Goal: Transaction & Acquisition: Purchase product/service

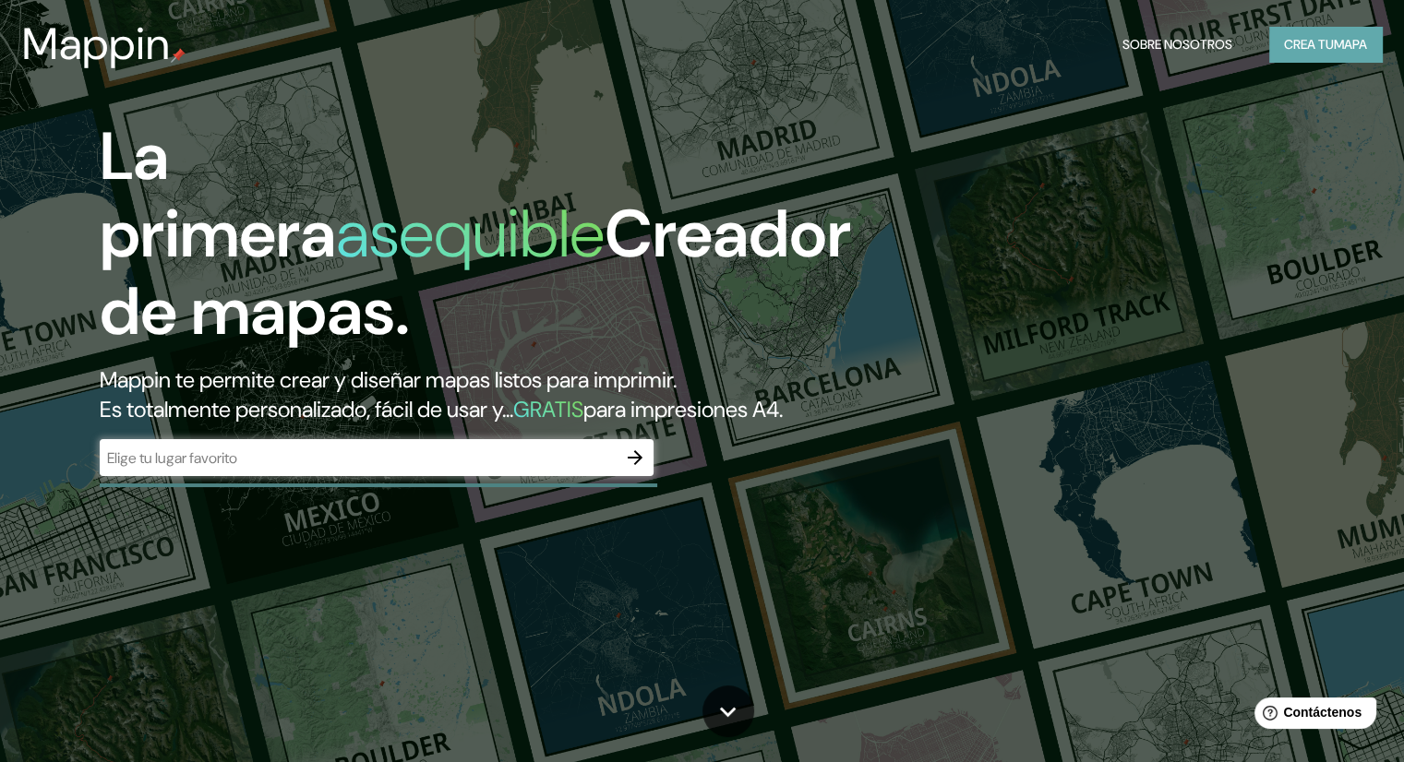
click at [1300, 48] on font "Crea tu" at bounding box center [1309, 44] width 50 height 17
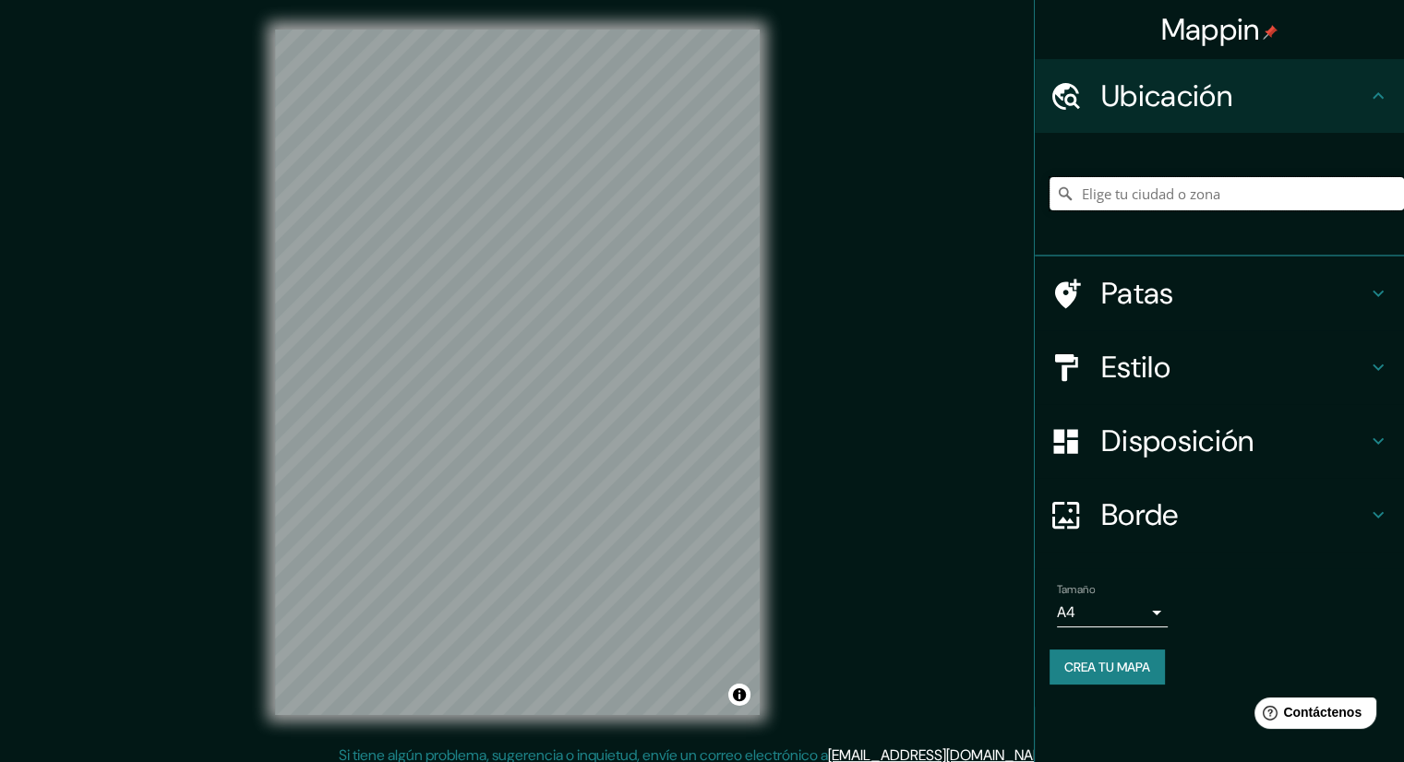
click at [1122, 194] on input "Elige tu ciudad o zona" at bounding box center [1226, 193] width 354 height 33
click at [809, 503] on div "Mappin Ubicación Copiapó, [GEOGRAPHIC_DATA], [GEOGRAPHIC_DATA] Patas Estilo Dis…" at bounding box center [702, 387] width 1404 height 774
click at [1095, 186] on input "Copiapó, [GEOGRAPHIC_DATA], [GEOGRAPHIC_DATA]" at bounding box center [1226, 193] width 354 height 33
click at [1114, 194] on input "Copiapó, [GEOGRAPHIC_DATA], [GEOGRAPHIC_DATA]" at bounding box center [1226, 193] width 354 height 33
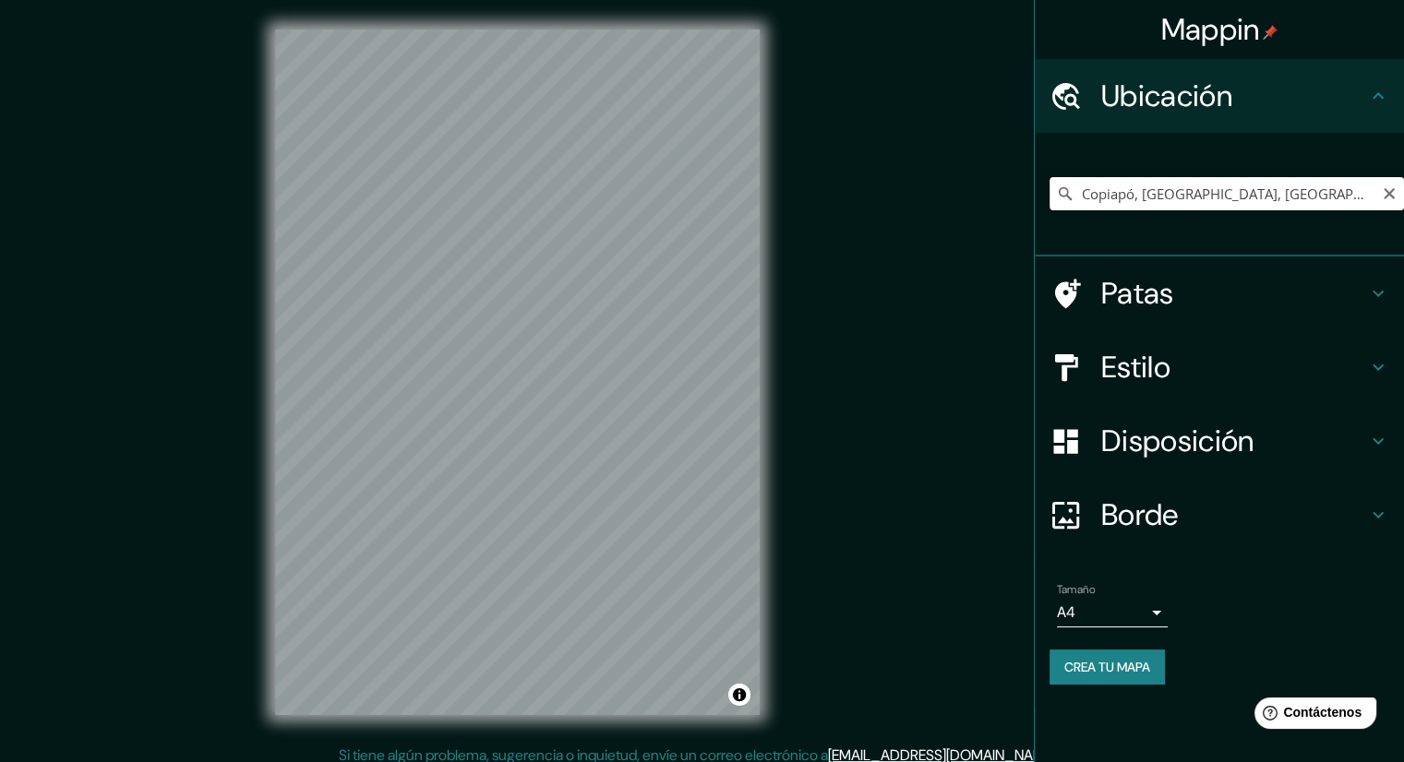
click at [1277, 198] on input "Copiapó, [GEOGRAPHIC_DATA], [GEOGRAPHIC_DATA]" at bounding box center [1226, 193] width 354 height 33
drag, startPoint x: 1317, startPoint y: 197, endPoint x: 1185, endPoint y: 188, distance: 132.2
click at [1185, 188] on input "Copiapó, [GEOGRAPHIC_DATA], [GEOGRAPHIC_DATA]" at bounding box center [1226, 193] width 354 height 33
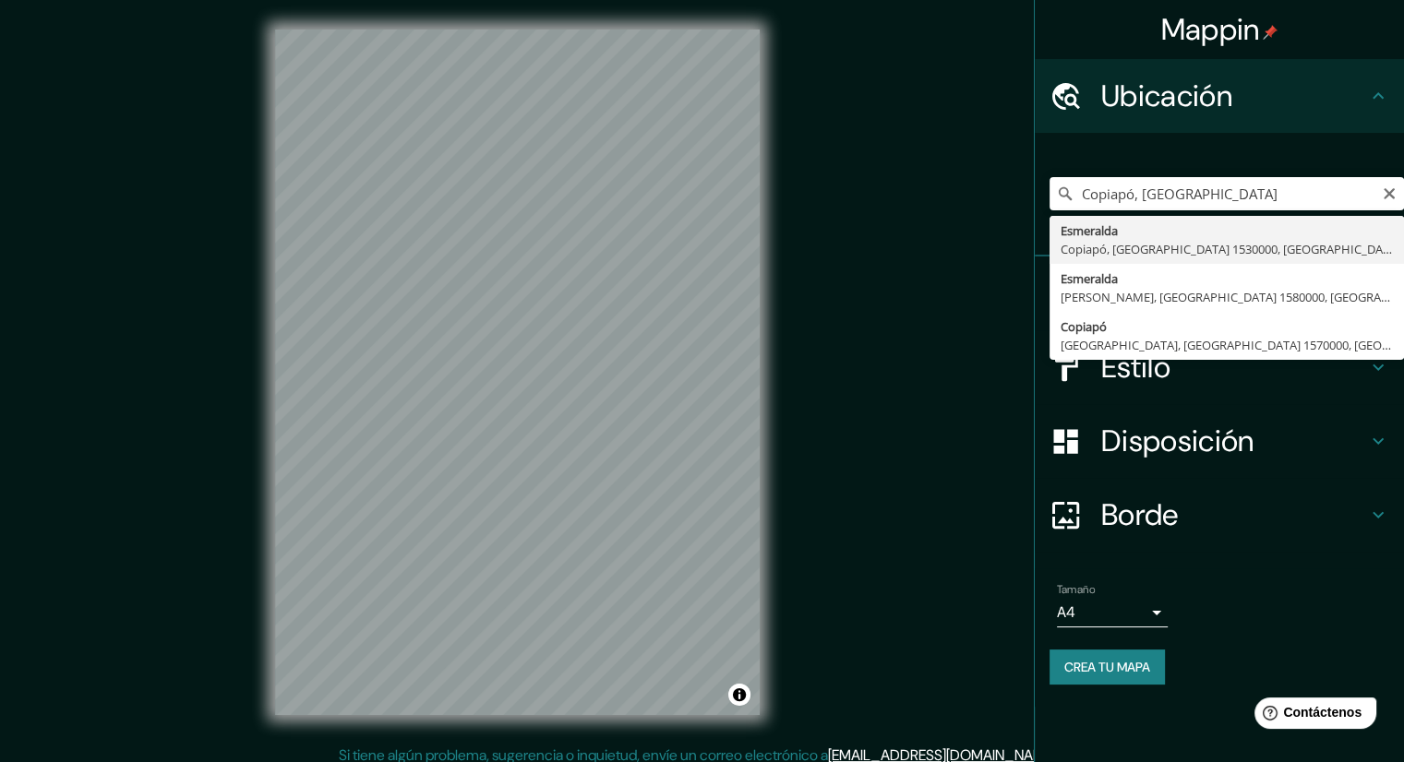
type input "Esmeralda, [GEOGRAPHIC_DATA], [GEOGRAPHIC_DATA] 1530000, [GEOGRAPHIC_DATA]"
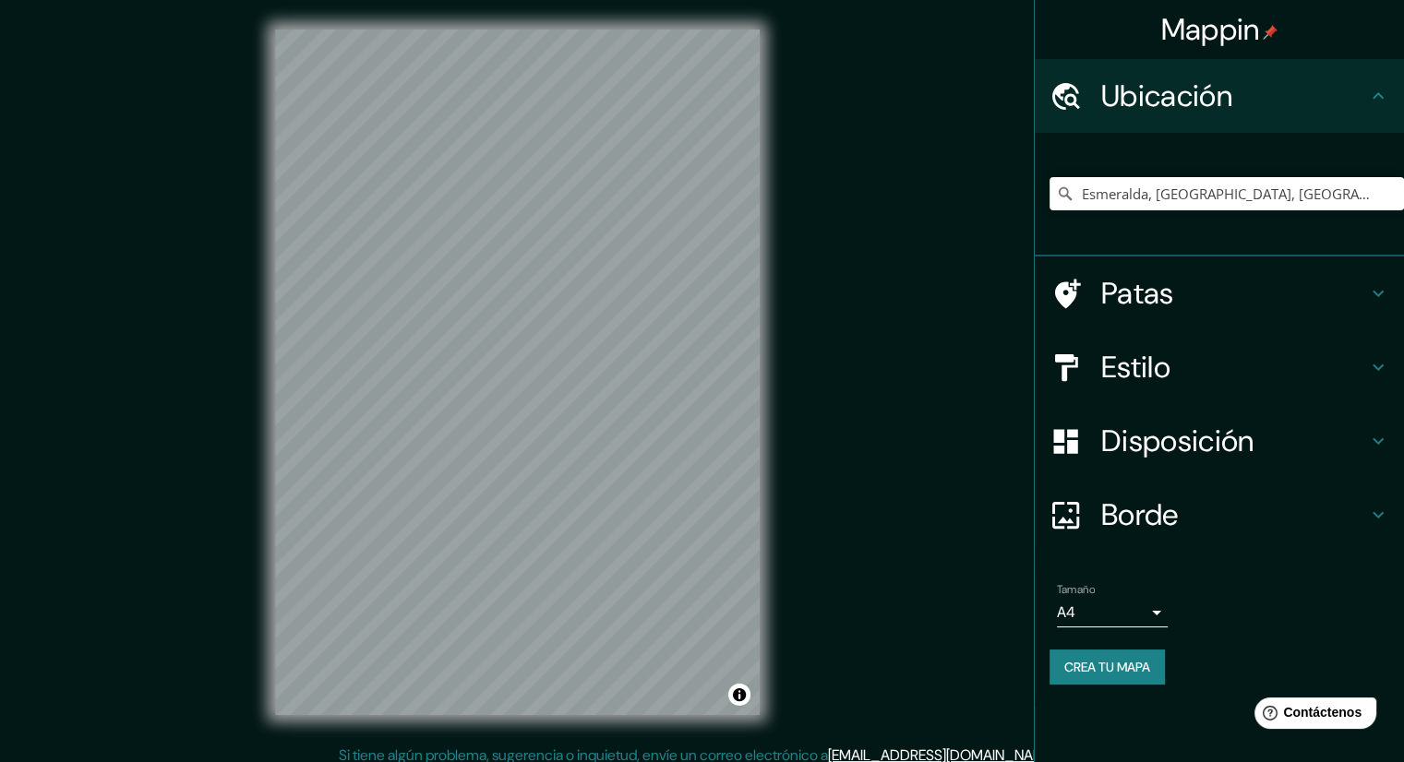
click at [1122, 157] on div "Esmeralda, [GEOGRAPHIC_DATA], [GEOGRAPHIC_DATA] 1530000, [GEOGRAPHIC_DATA]" at bounding box center [1226, 194] width 354 height 92
click at [1132, 186] on input "Esmeralda, [GEOGRAPHIC_DATA], [GEOGRAPHIC_DATA] 1530000, [GEOGRAPHIC_DATA]" at bounding box center [1226, 193] width 354 height 33
click at [1133, 186] on input "Esmeralda, [GEOGRAPHIC_DATA], [GEOGRAPHIC_DATA] 1530000, [GEOGRAPHIC_DATA]" at bounding box center [1226, 193] width 354 height 33
paste input "[PERSON_NAME] 1902, [GEOGRAPHIC_DATA], [GEOGRAPHIC_DATA], [GEOGRAPHIC_DATA]"
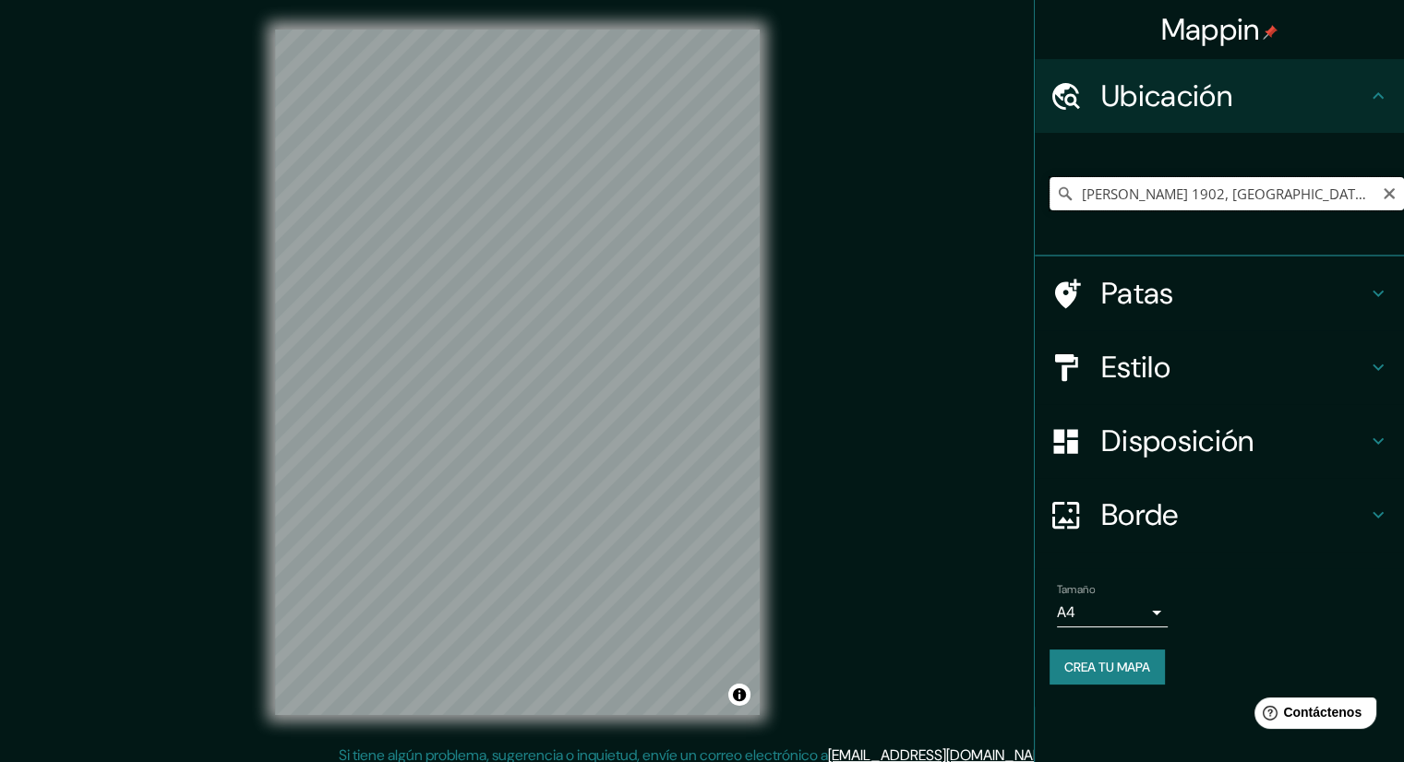
scroll to position [0, 20]
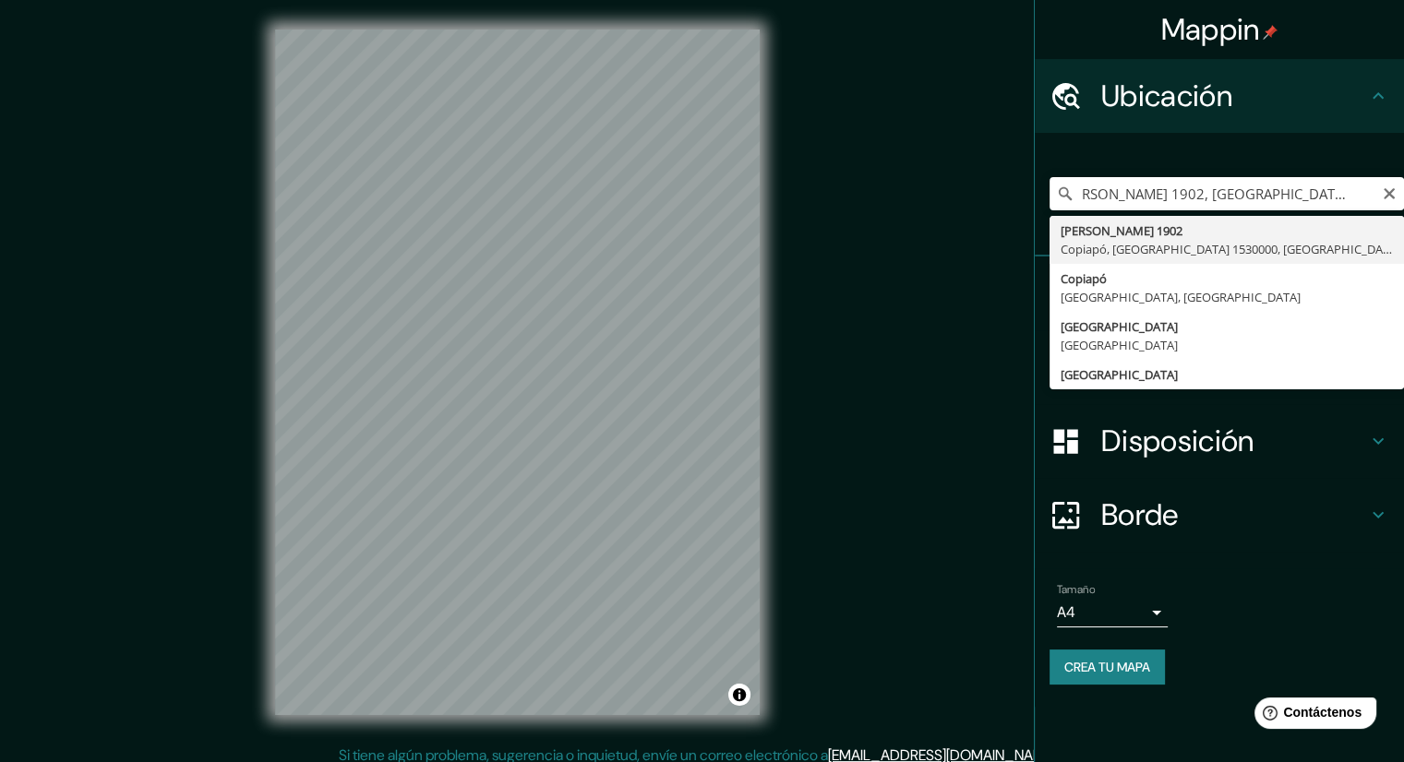
type input "Vicente [STREET_ADDRESS]"
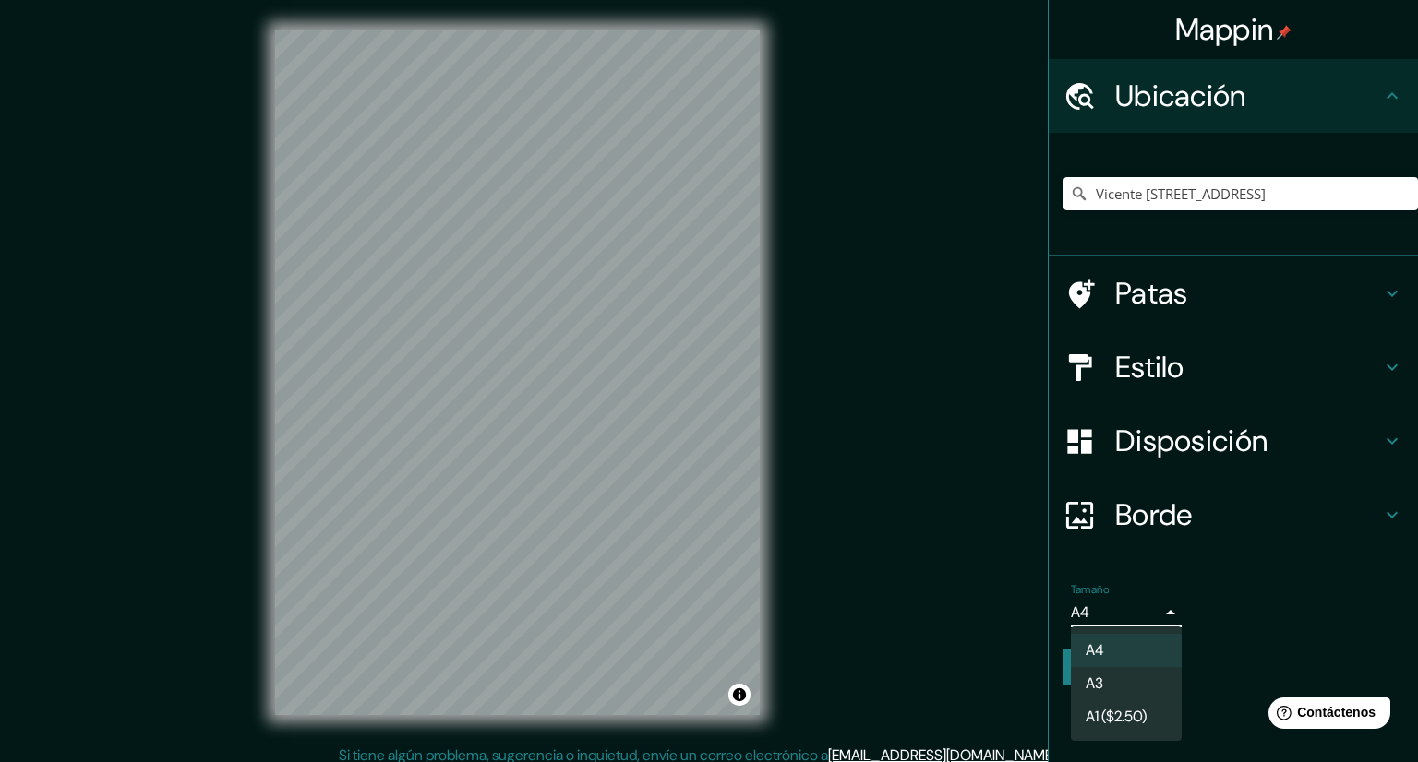
click at [1147, 623] on body "Mappin Ubicación [PERSON_NAME] 1902, [GEOGRAPHIC_DATA], [GEOGRAPHIC_DATA] 15300…" at bounding box center [709, 381] width 1418 height 762
click at [1125, 689] on li "A3" at bounding box center [1126, 685] width 111 height 34
click at [1115, 606] on body "Mappin Ubicación [PERSON_NAME] 1902, [GEOGRAPHIC_DATA], [GEOGRAPHIC_DATA] 15300…" at bounding box center [709, 381] width 1418 height 762
click at [1101, 647] on font "A4" at bounding box center [1094, 650] width 18 height 19
click at [1116, 614] on body "Mappin Ubicación [PERSON_NAME] 1902, [GEOGRAPHIC_DATA], [GEOGRAPHIC_DATA] 15300…" at bounding box center [709, 381] width 1418 height 762
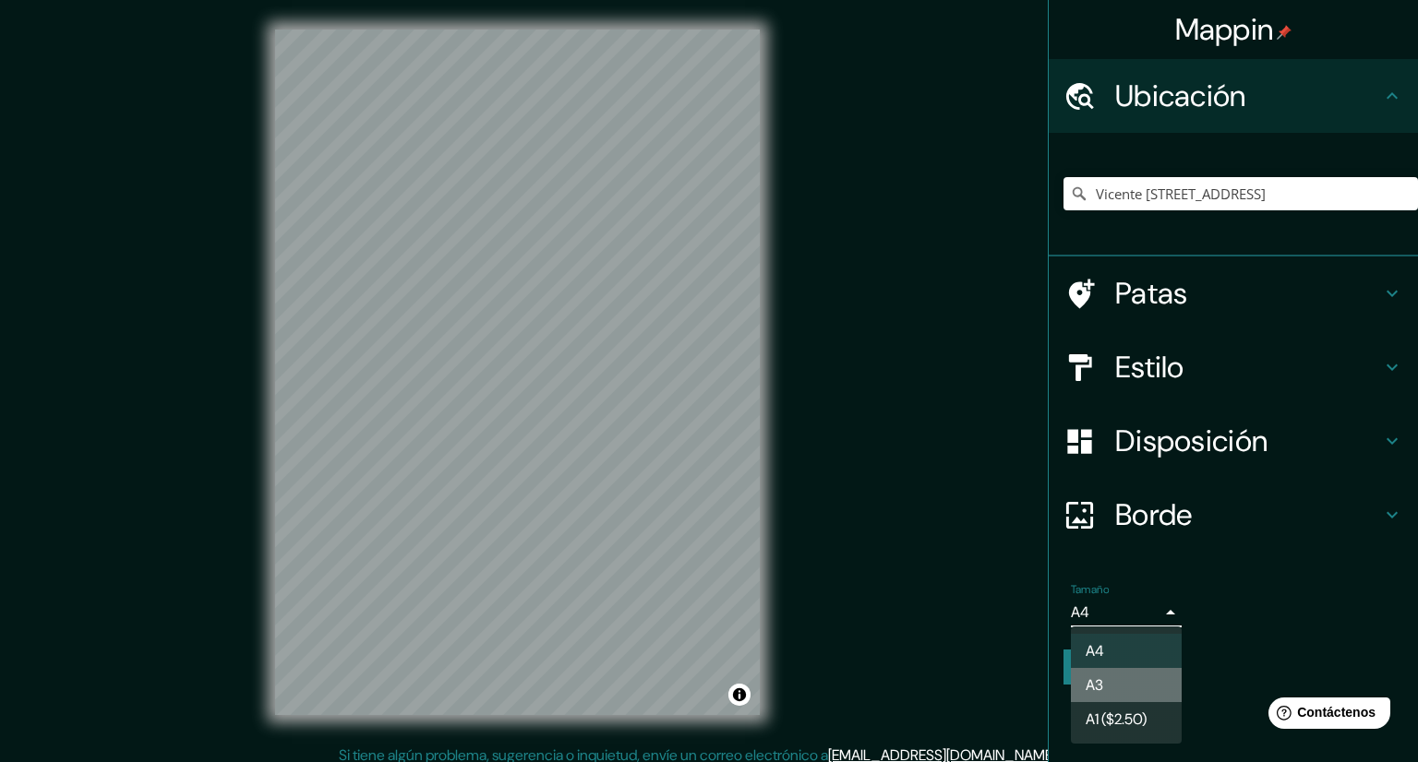
click at [1109, 676] on li "A3" at bounding box center [1126, 685] width 111 height 34
type input "a4"
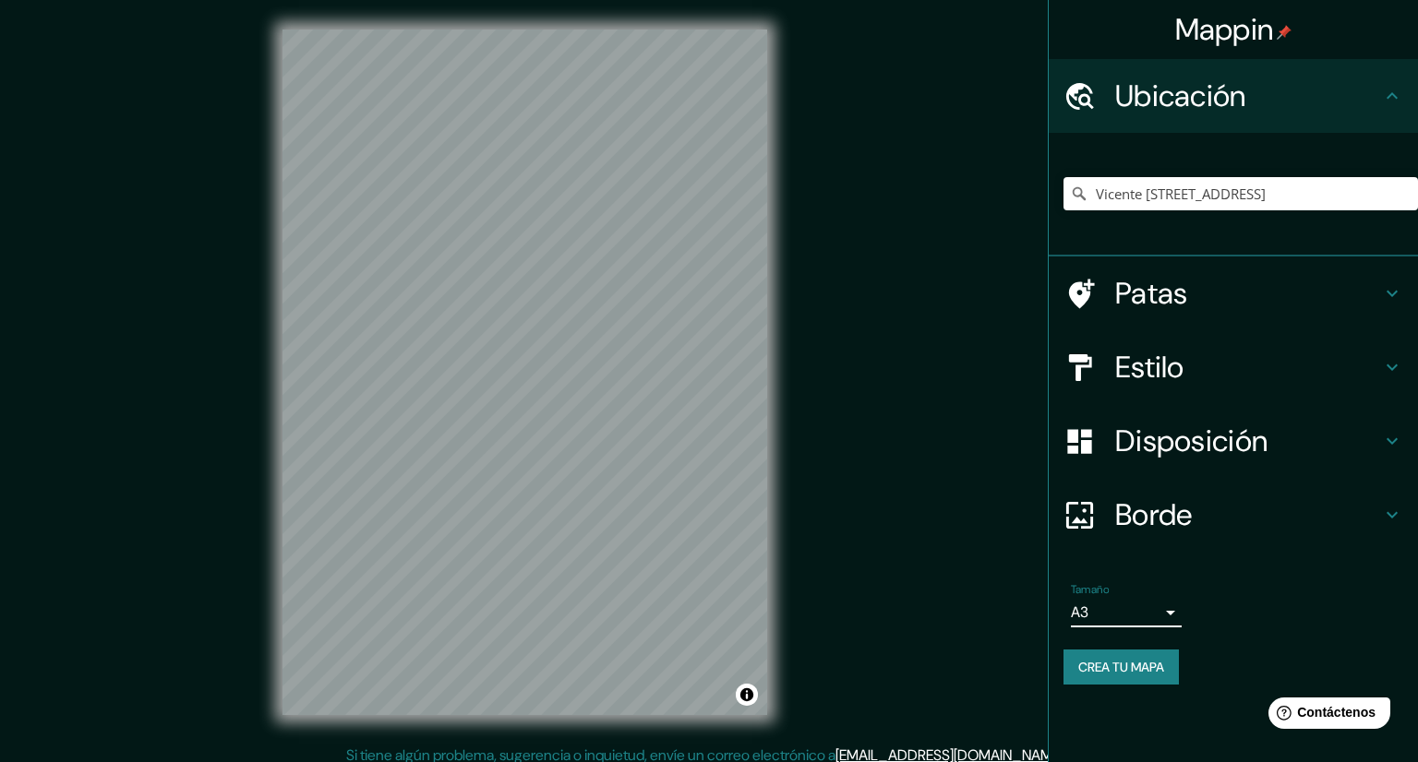
click at [1119, 622] on body "Mappin Ubicación [PERSON_NAME] 1902, [GEOGRAPHIC_DATA], [GEOGRAPHIC_DATA] 15300…" at bounding box center [709, 381] width 1418 height 762
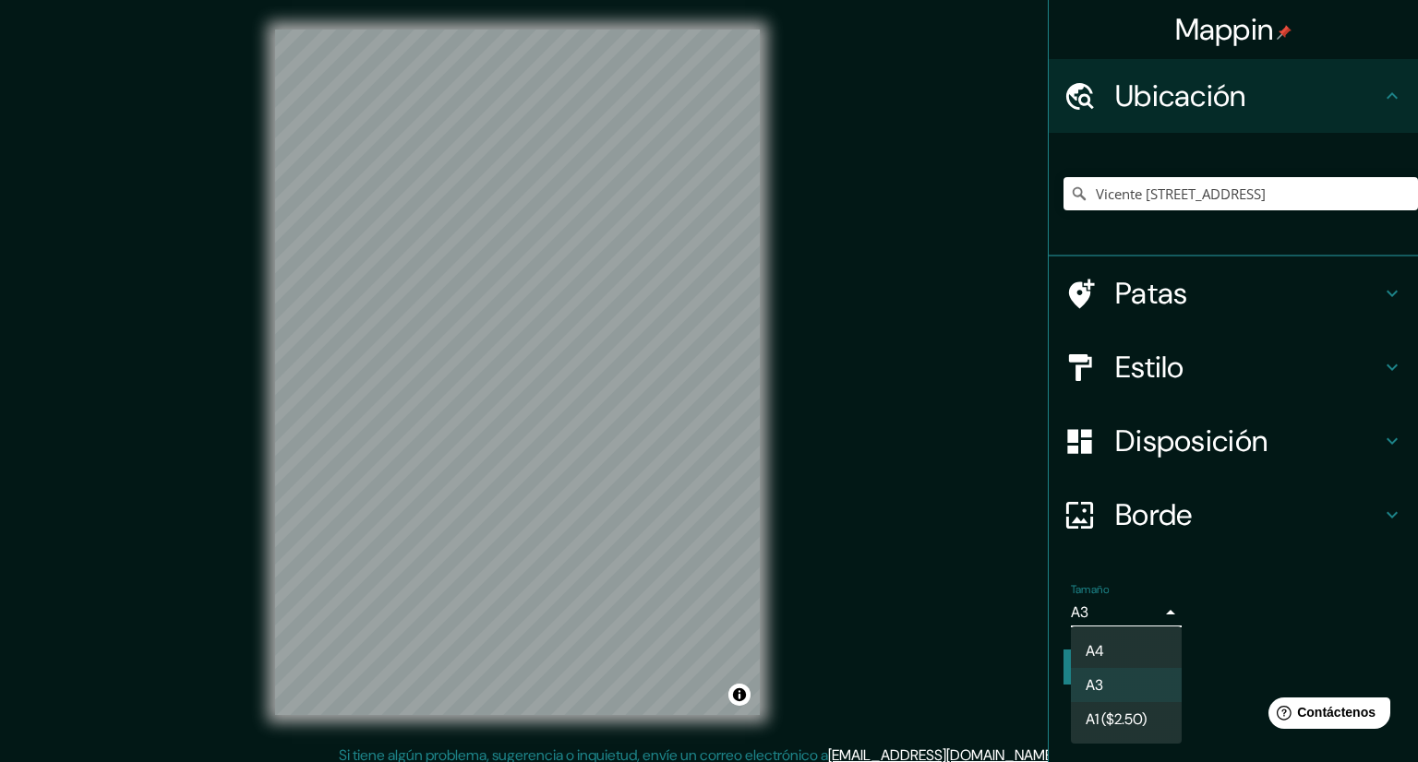
click at [1207, 648] on div at bounding box center [709, 381] width 1418 height 762
